Goal: Check status: Check status

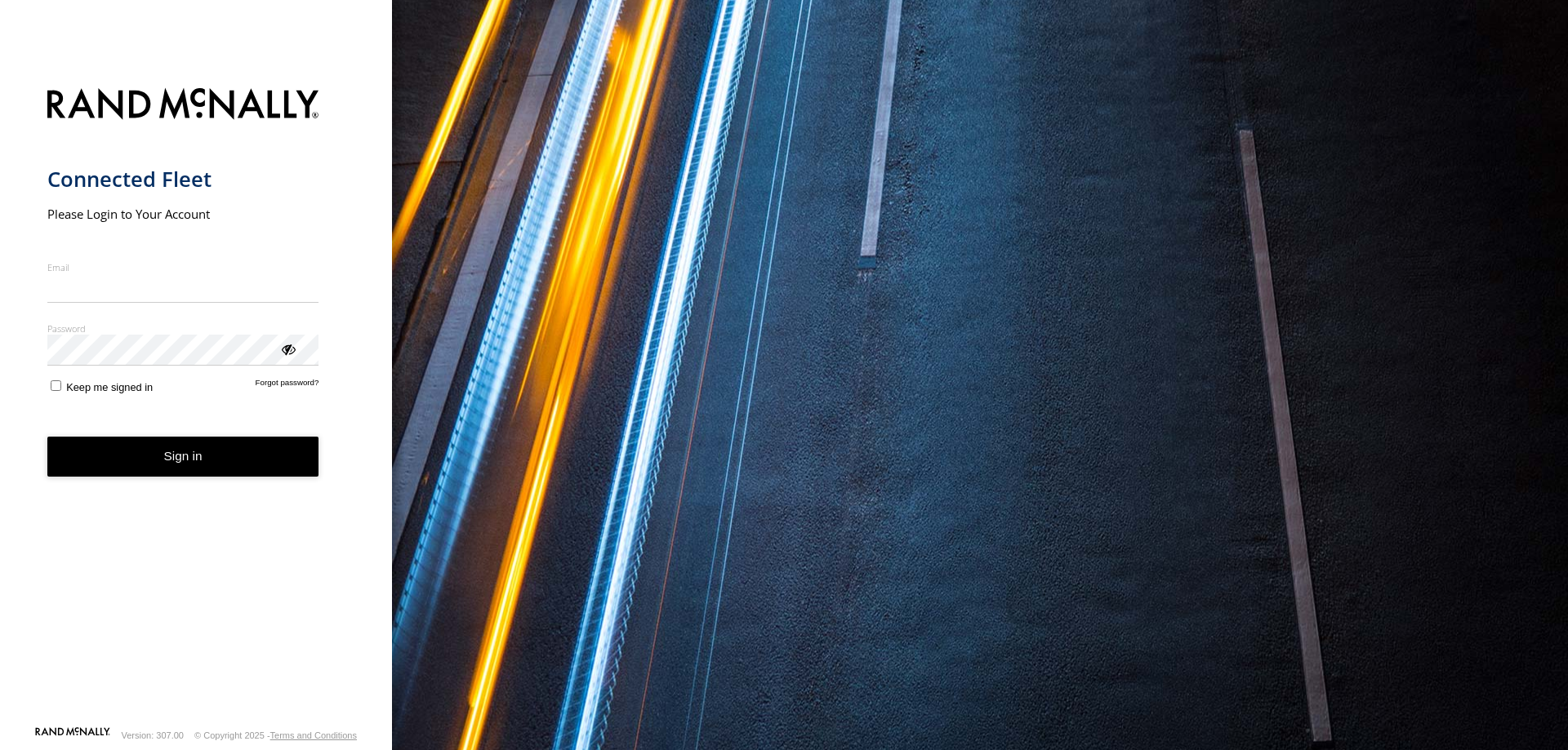
type input "**********"
click at [167, 470] on button "Sign in" at bounding box center [183, 457] width 272 height 40
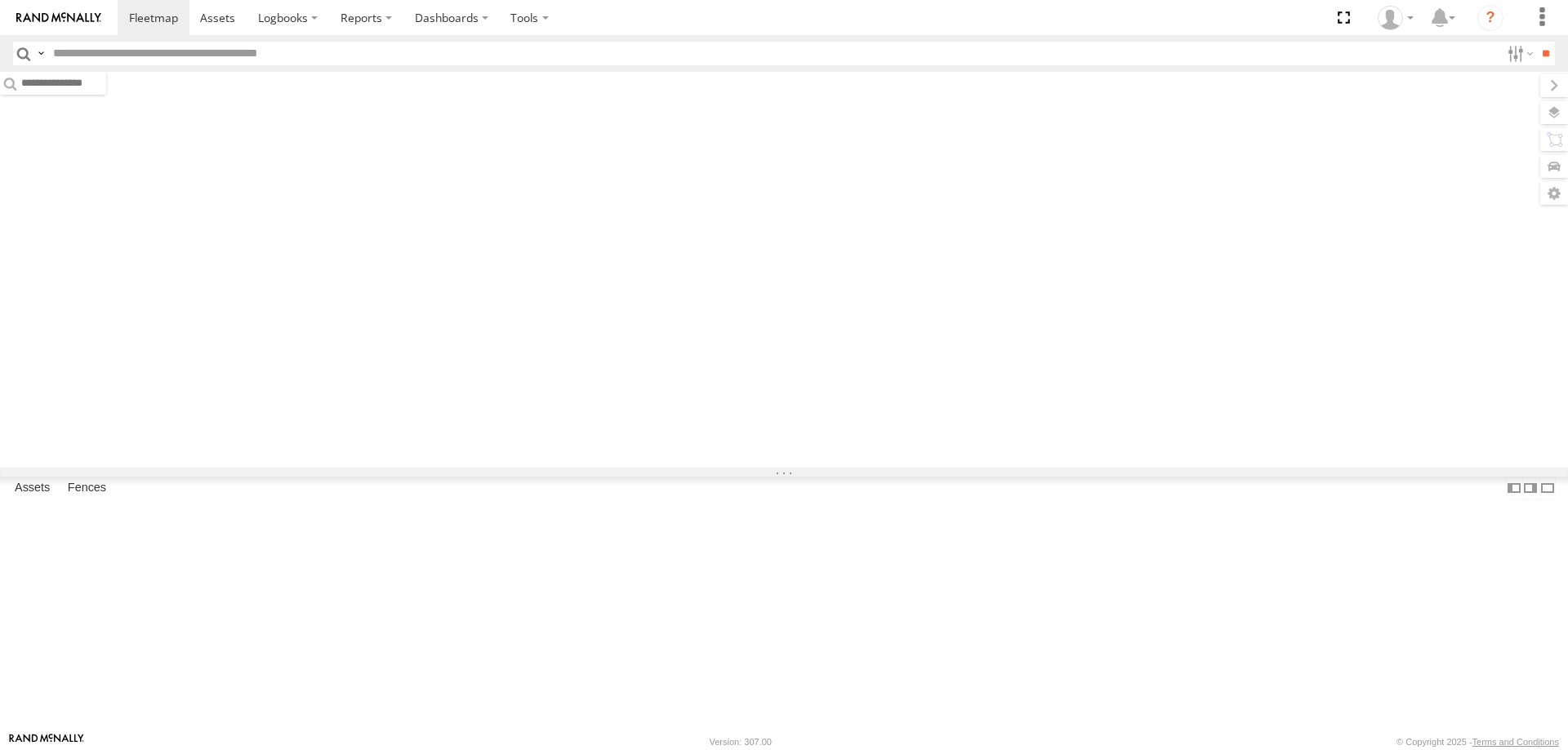
click at [205, 54] on input "text" at bounding box center [774, 53] width 1454 height 23
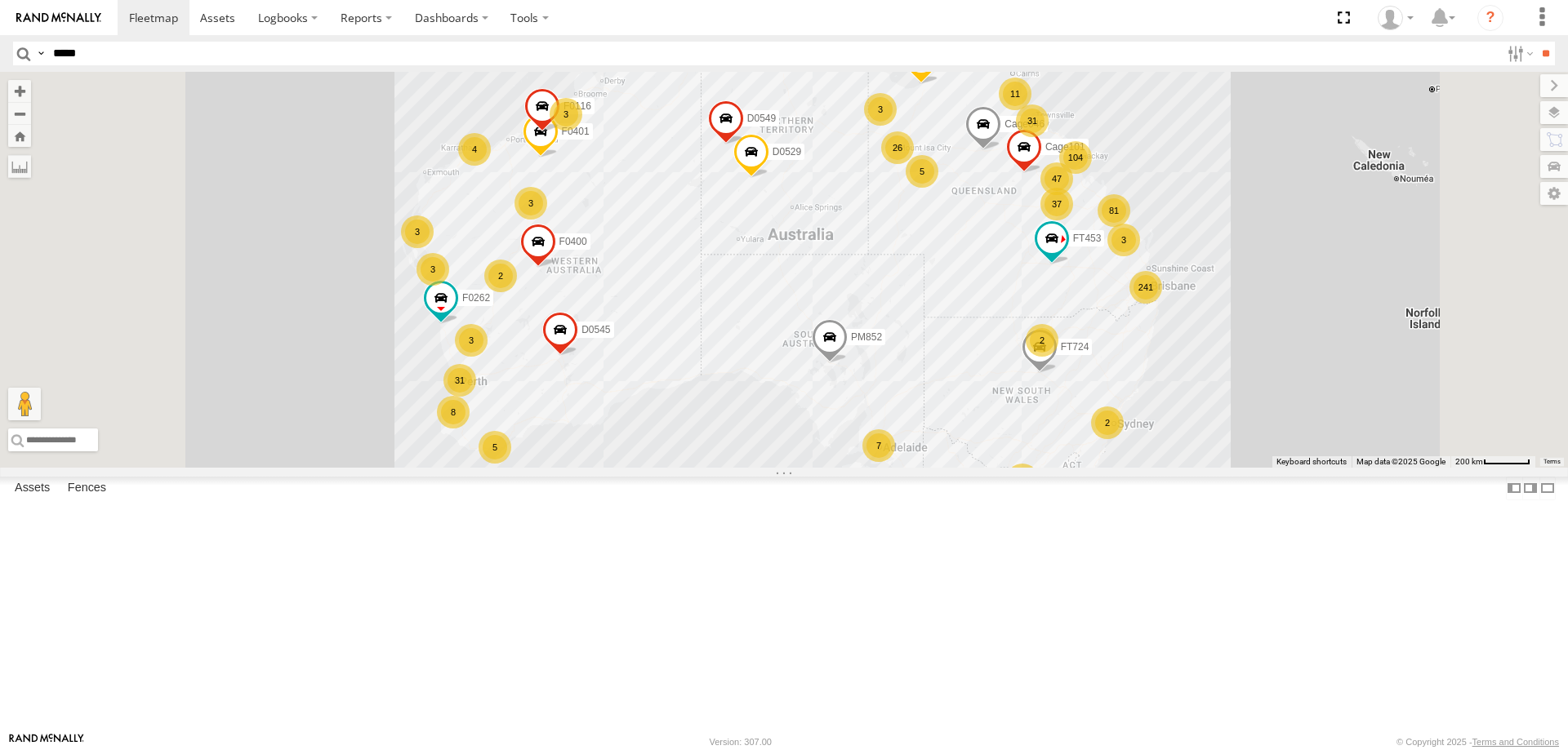
type input "*****"
click at [1537, 41] on input "**" at bounding box center [1546, 53] width 19 height 23
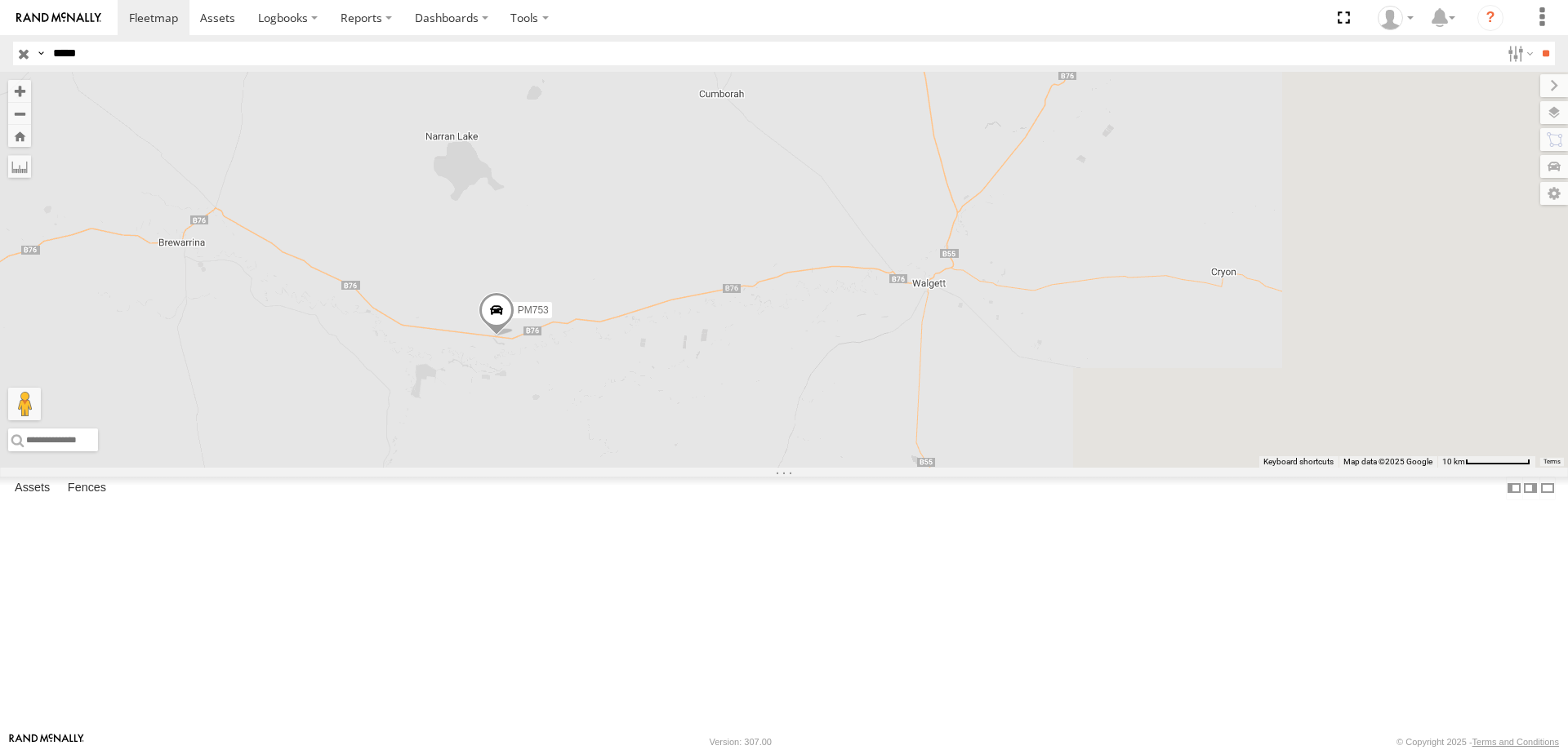
drag, startPoint x: 1144, startPoint y: 547, endPoint x: 795, endPoint y: 517, distance: 350.3
click at [795, 468] on div "PM753" at bounding box center [784, 269] width 1568 height 396
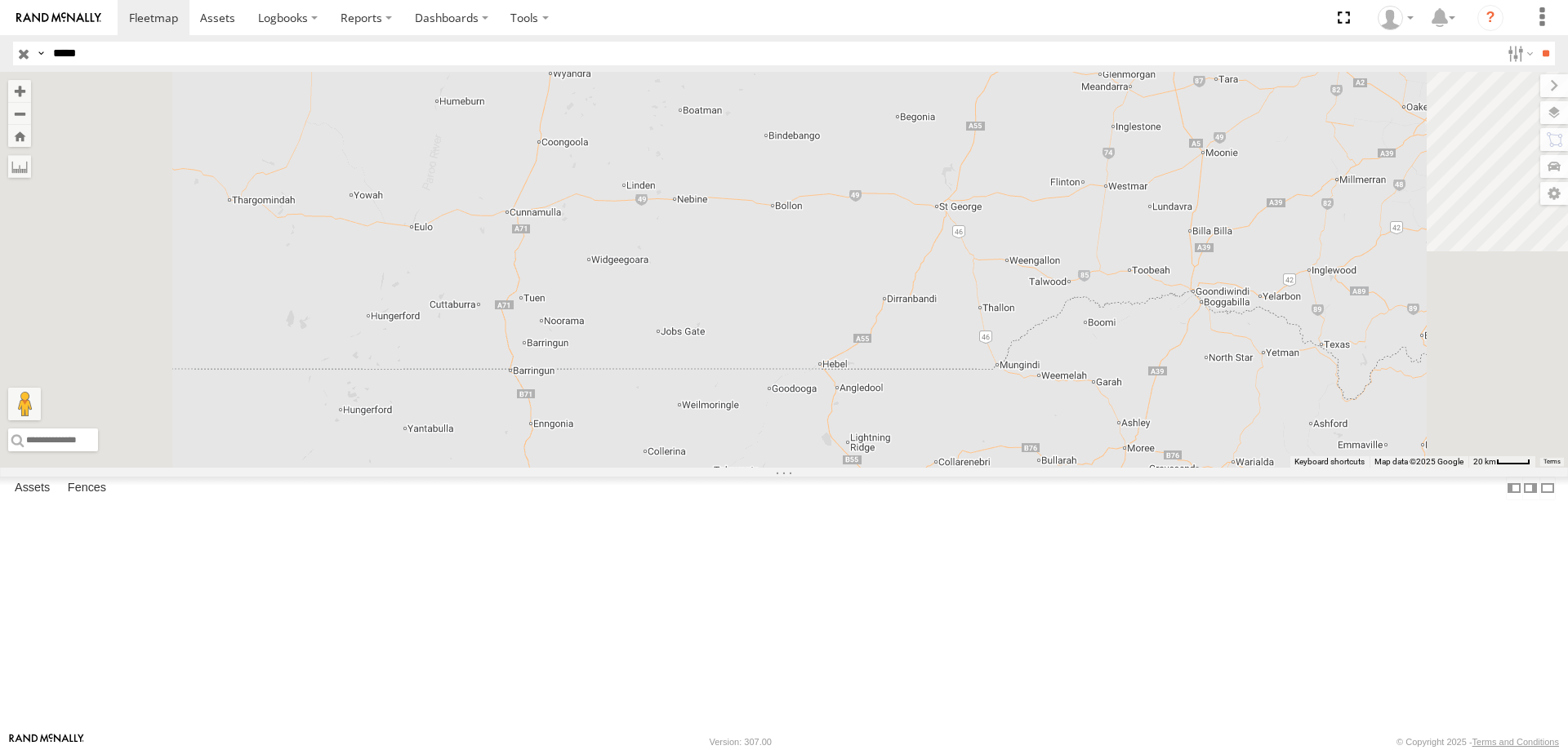
drag, startPoint x: 715, startPoint y: 352, endPoint x: 775, endPoint y: 542, distance: 199.2
click at [775, 468] on div "PM753" at bounding box center [784, 269] width 1568 height 396
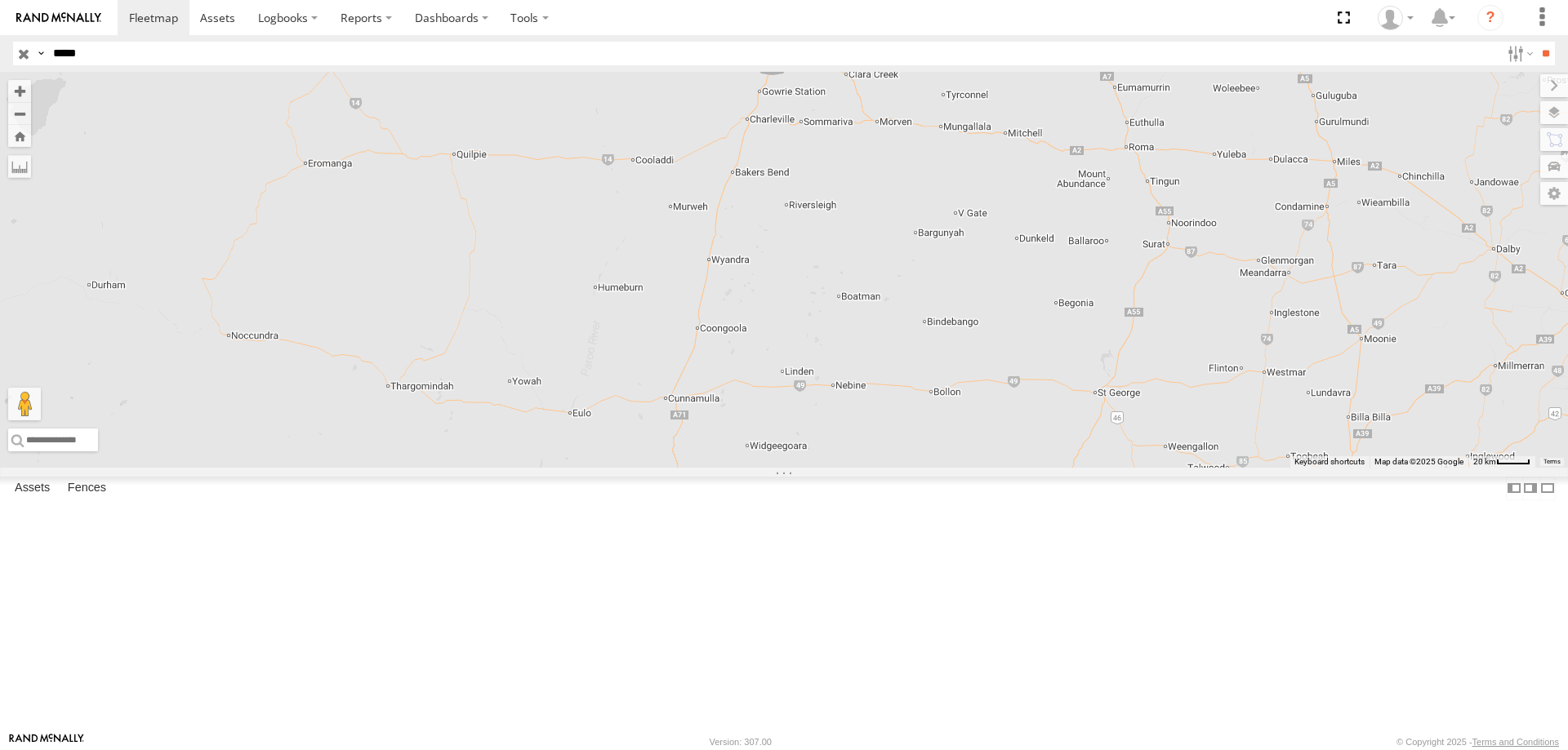
drag, startPoint x: 795, startPoint y: 479, endPoint x: 954, endPoint y: 659, distance: 240.2
click at [954, 468] on div "PM753" at bounding box center [784, 269] width 1568 height 396
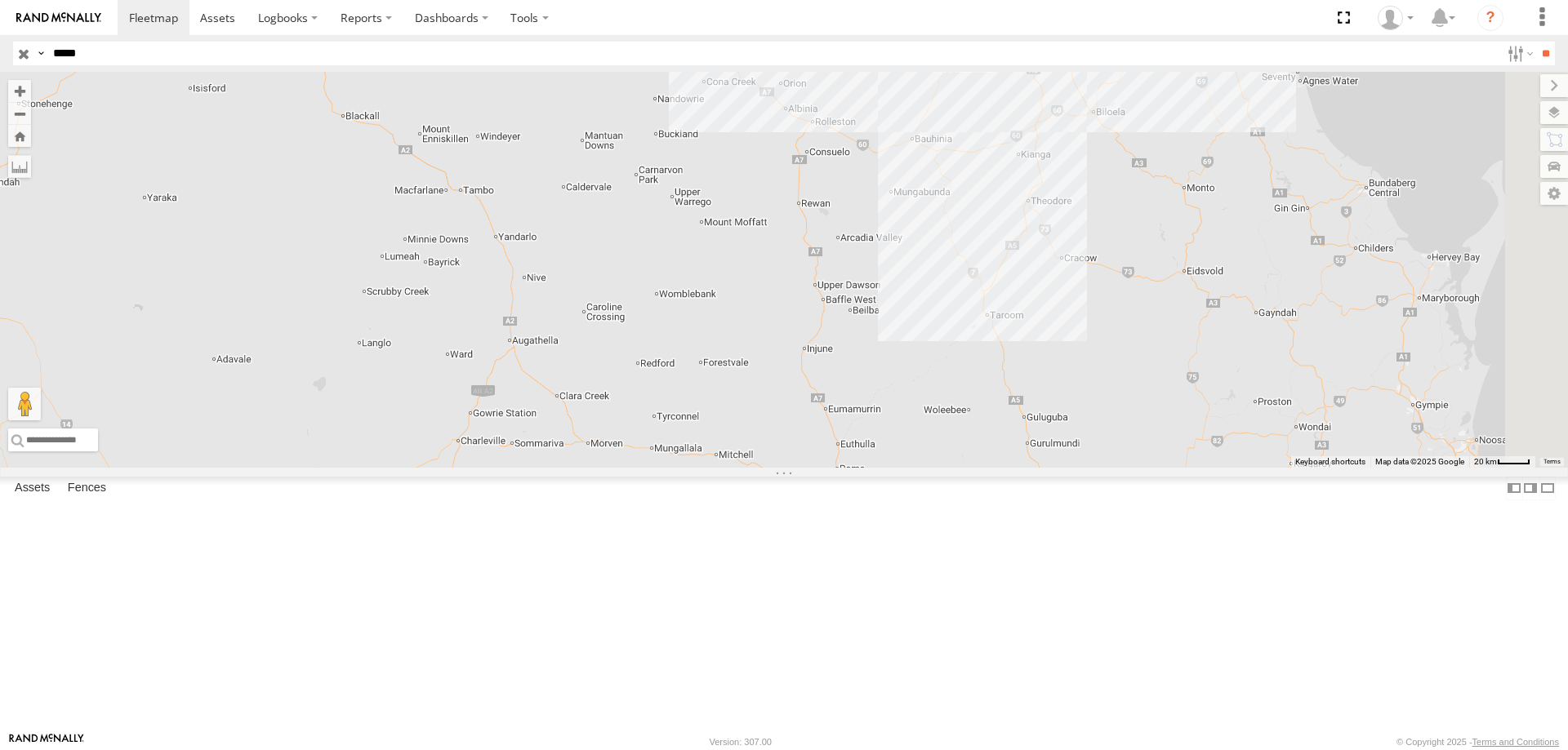
drag, startPoint x: 1108, startPoint y: 334, endPoint x: 828, endPoint y: 642, distance: 416.2
click at [828, 468] on div "PM753" at bounding box center [784, 269] width 1568 height 396
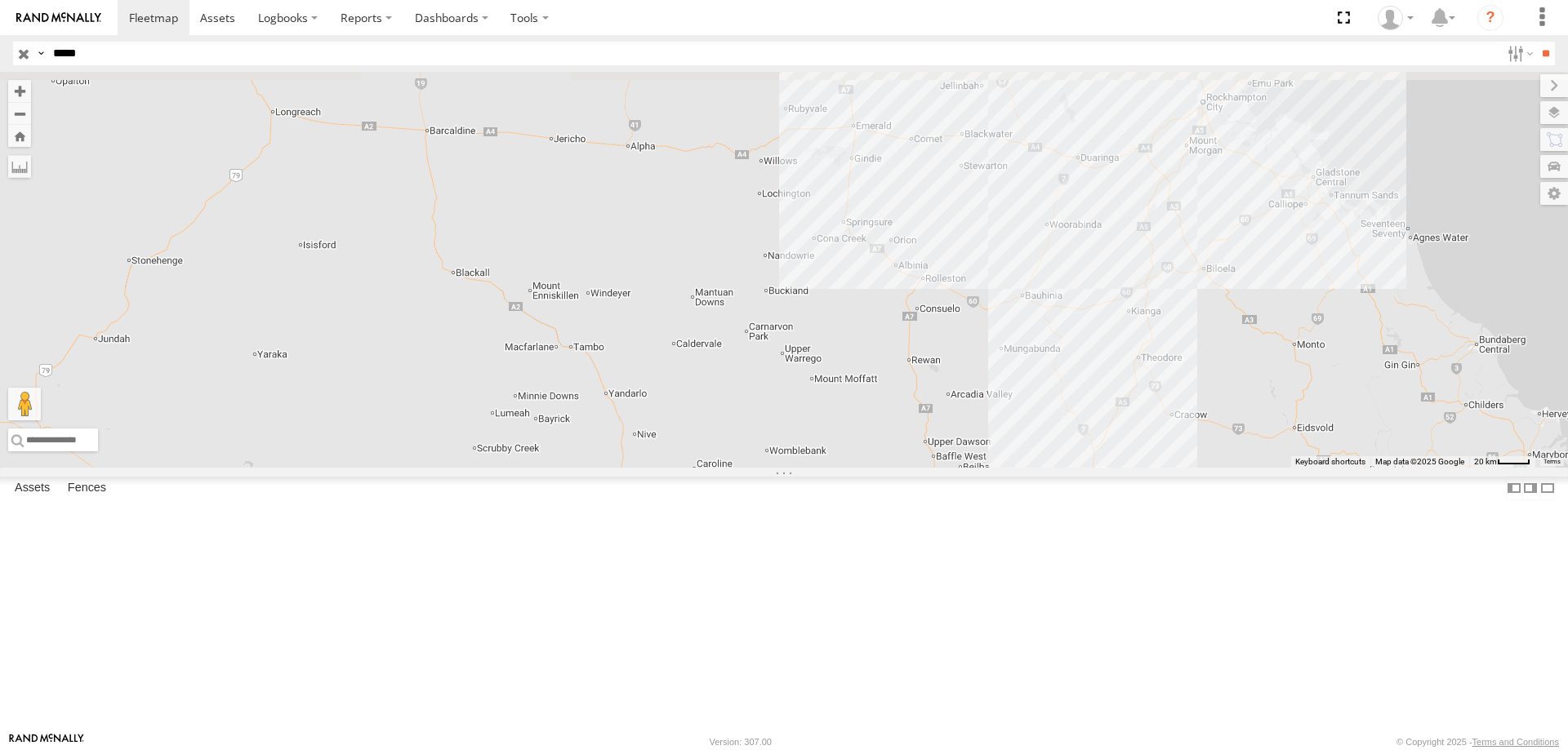
drag, startPoint x: 860, startPoint y: 440, endPoint x: 983, endPoint y: 617, distance: 215.5
click at [983, 468] on div "PM753" at bounding box center [784, 269] width 1568 height 396
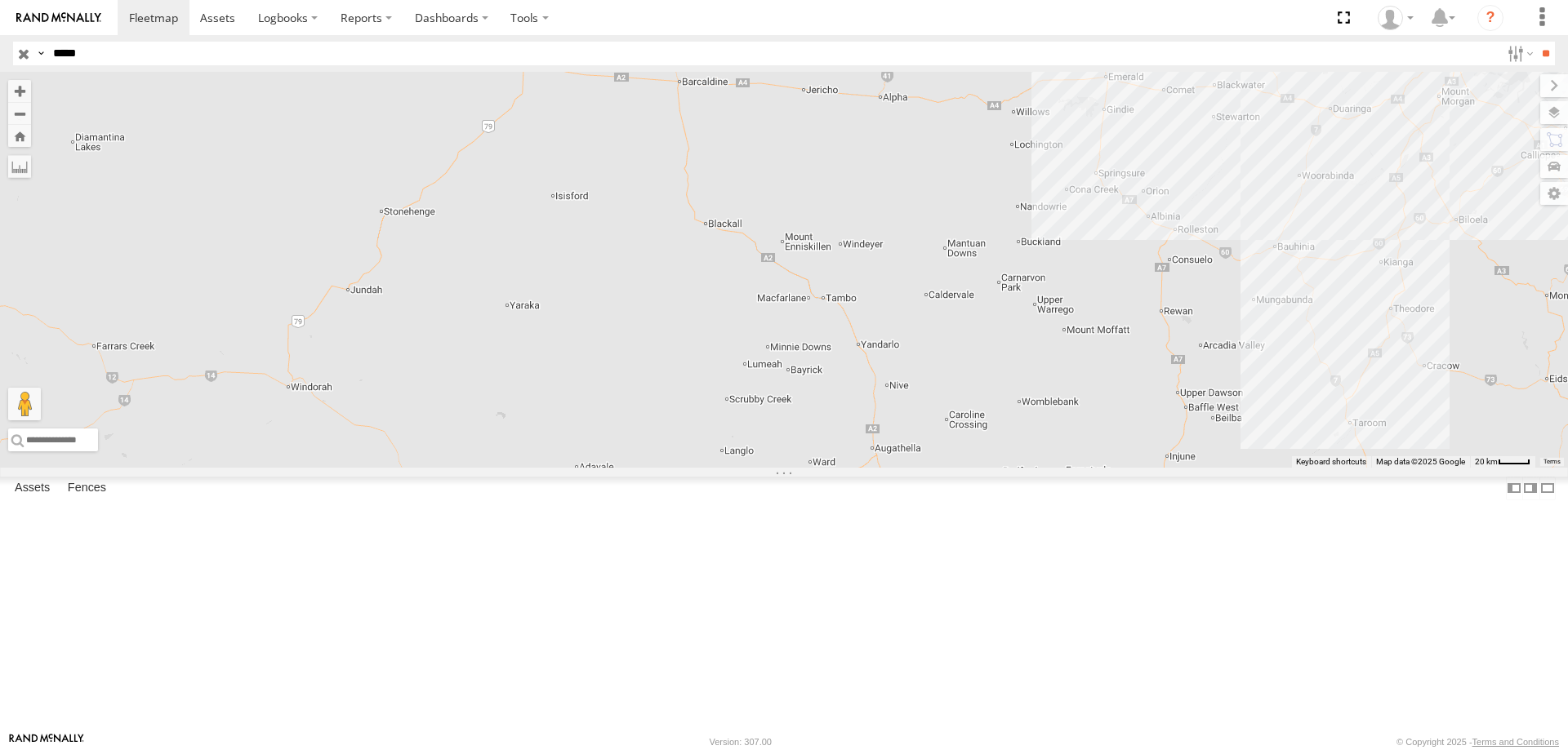
drag, startPoint x: 986, startPoint y: 597, endPoint x: 1232, endPoint y: 531, distance: 254.7
click at [1232, 468] on div "PM753" at bounding box center [784, 269] width 1568 height 396
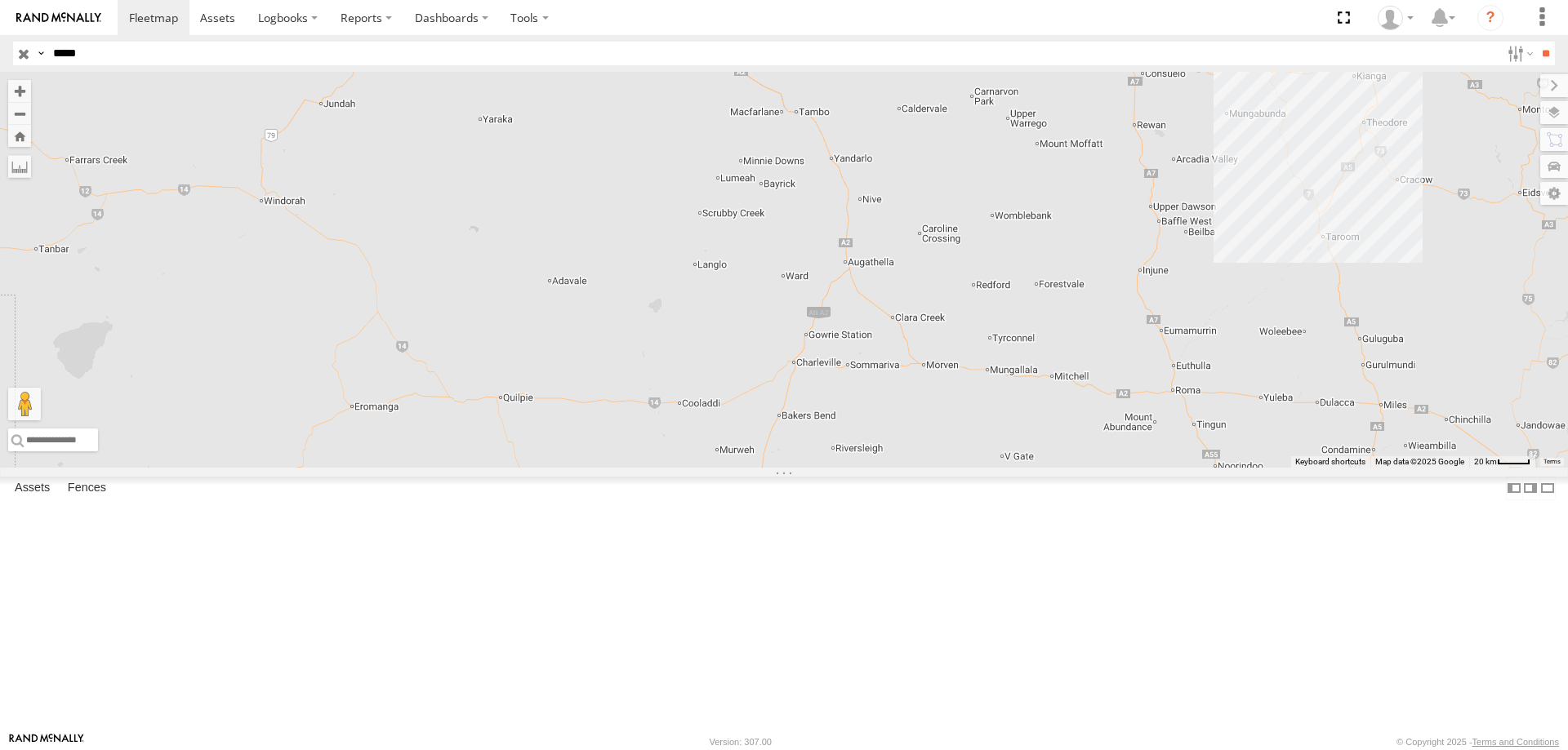
drag, startPoint x: 1260, startPoint y: 500, endPoint x: 1232, endPoint y: 309, distance: 193.0
click at [1232, 309] on div "PM753" at bounding box center [784, 269] width 1568 height 396
